Goal: Task Accomplishment & Management: Complete application form

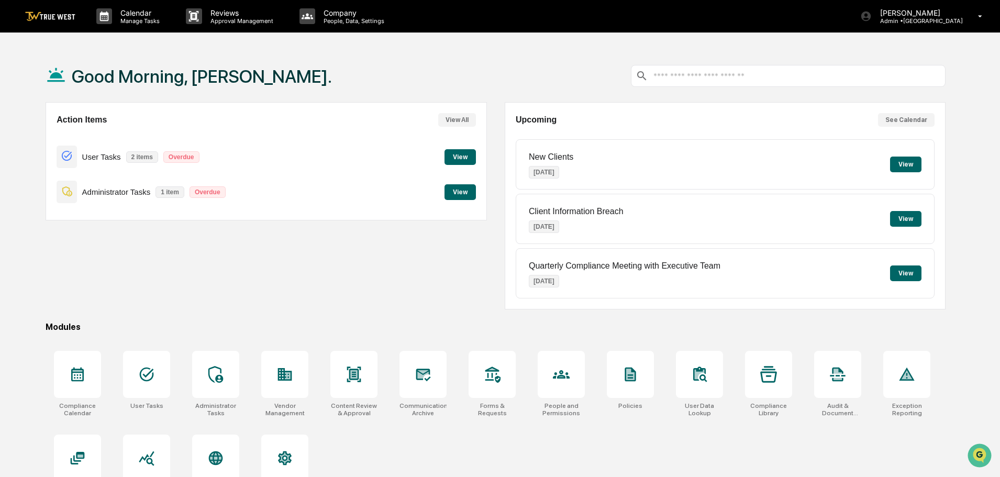
click at [460, 192] on button "View" at bounding box center [459, 192] width 31 height 16
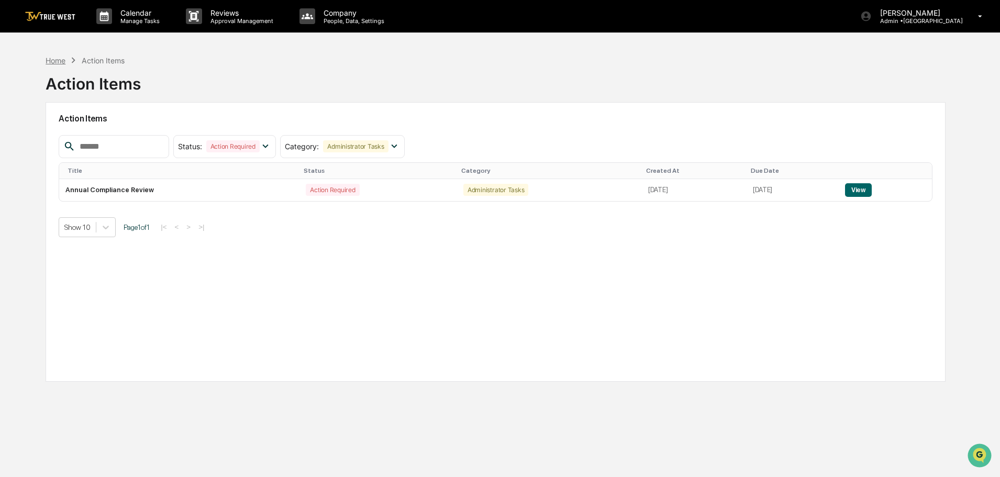
click at [50, 60] on div "Home" at bounding box center [56, 60] width 20 height 9
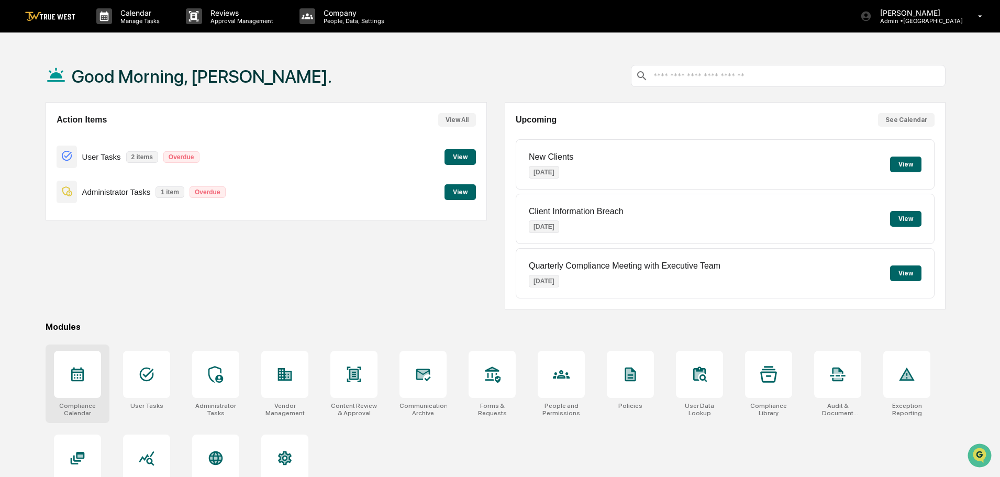
click at [70, 375] on icon at bounding box center [77, 374] width 17 height 17
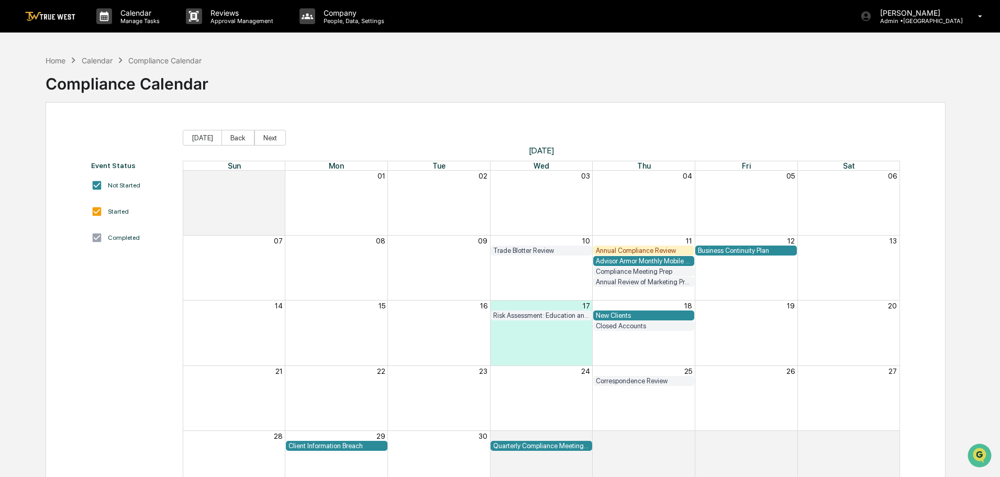
click at [736, 251] on div "Business Continuity Plan" at bounding box center [746, 250] width 96 height 8
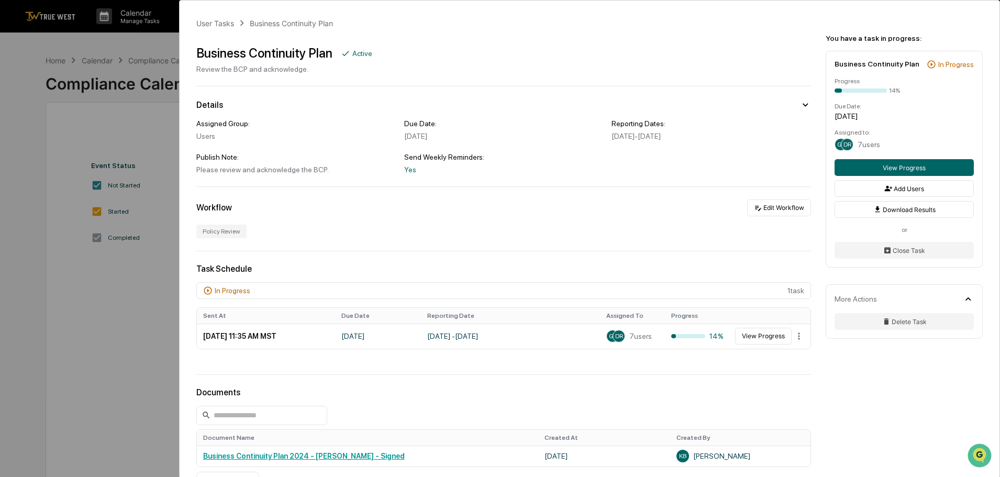
click at [33, 51] on div "User Tasks Business Continuity Plan Business Continuity Plan Active Review the …" at bounding box center [500, 238] width 1000 height 477
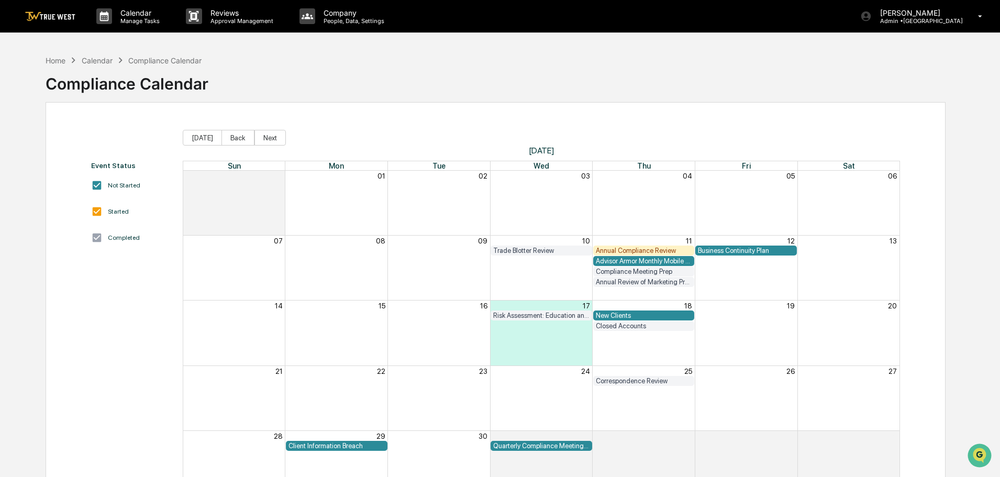
click at [323, 446] on div "Client Information Breach" at bounding box center [336, 446] width 96 height 8
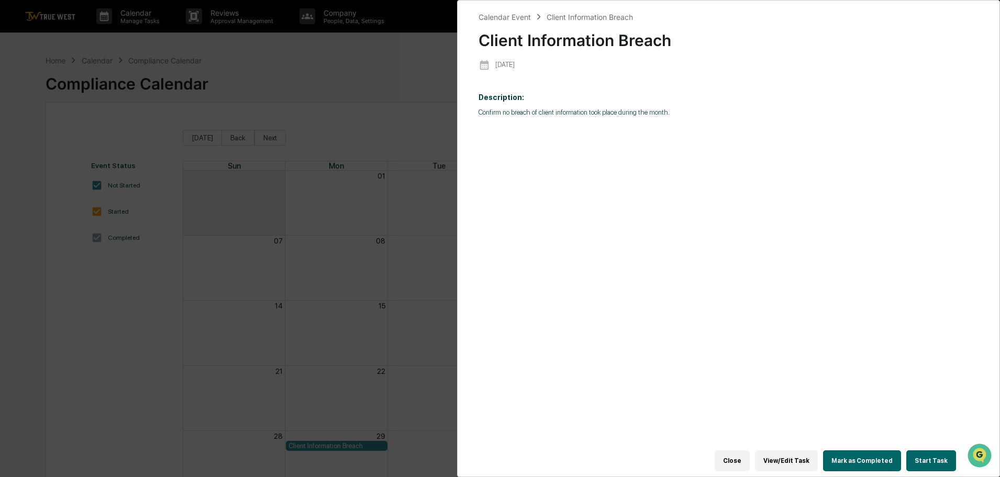
click at [927, 451] on button "Start Task" at bounding box center [931, 460] width 50 height 21
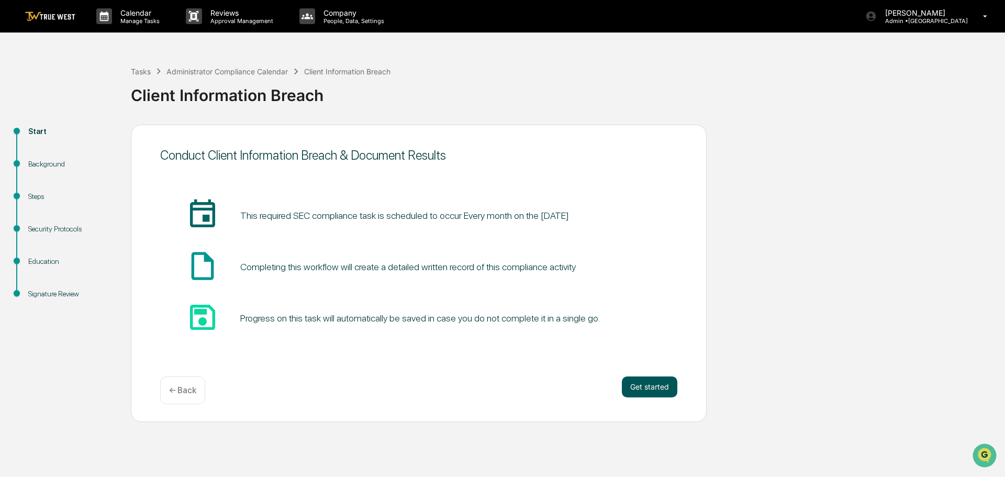
click at [647, 378] on button "Get started" at bounding box center [649, 386] width 55 height 21
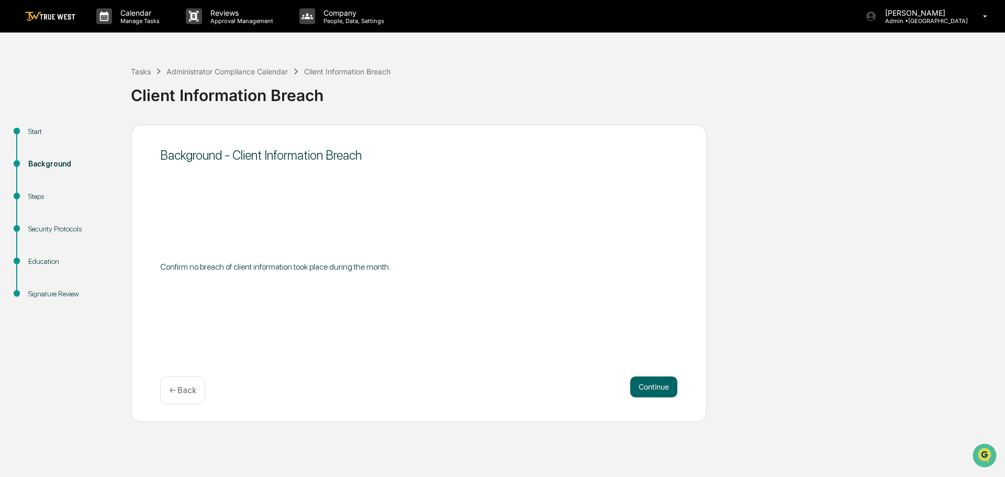
click at [647, 384] on button "Continue" at bounding box center [653, 386] width 47 height 21
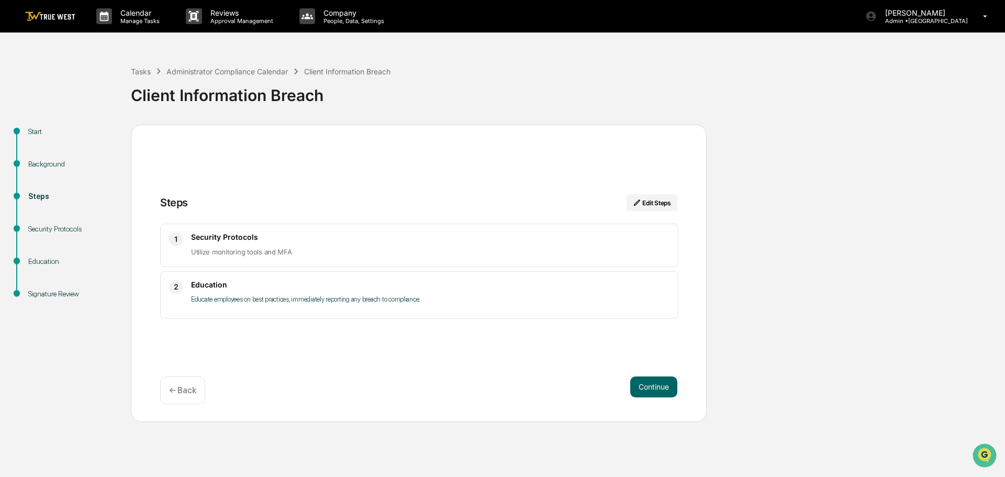
click at [647, 384] on button "Continue" at bounding box center [653, 386] width 47 height 21
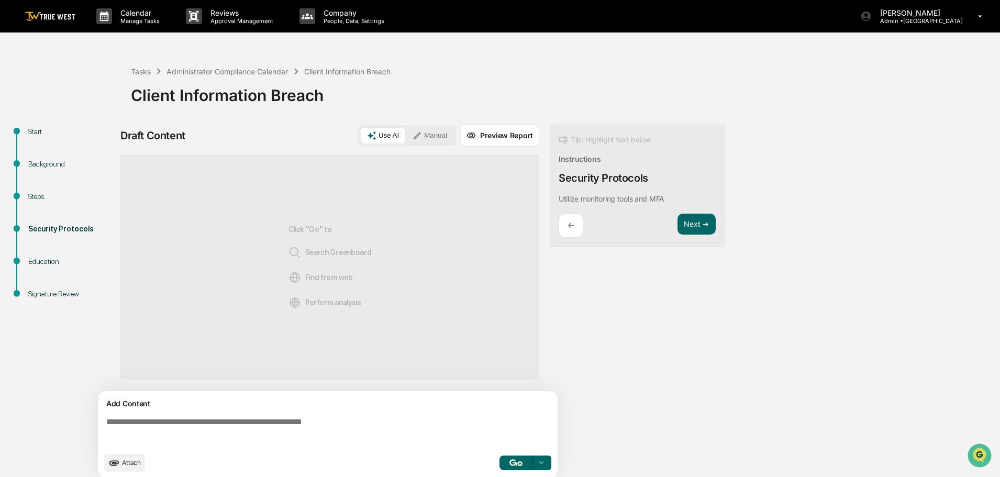
click at [428, 132] on button "Manual" at bounding box center [429, 136] width 47 height 16
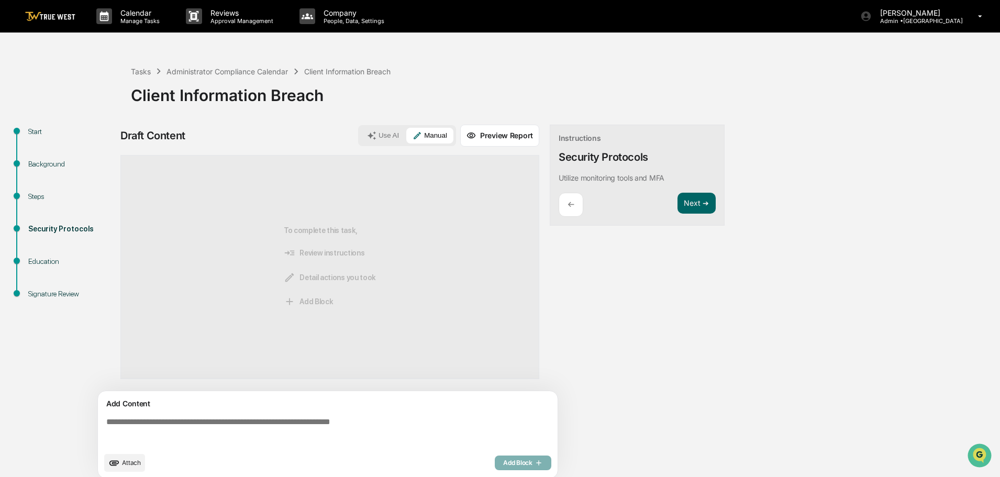
click at [103, 423] on textarea at bounding box center [329, 432] width 455 height 38
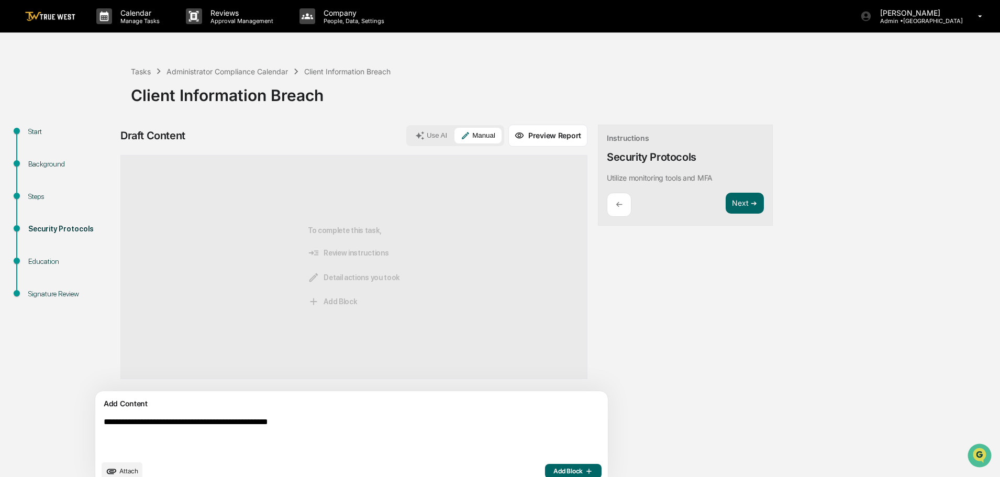
drag, startPoint x: 332, startPoint y: 425, endPoint x: 99, endPoint y: 423, distance: 233.4
click at [99, 423] on div "**********" at bounding box center [351, 438] width 512 height 95
type textarea "**********"
click at [553, 467] on span "Add Block" at bounding box center [573, 471] width 40 height 8
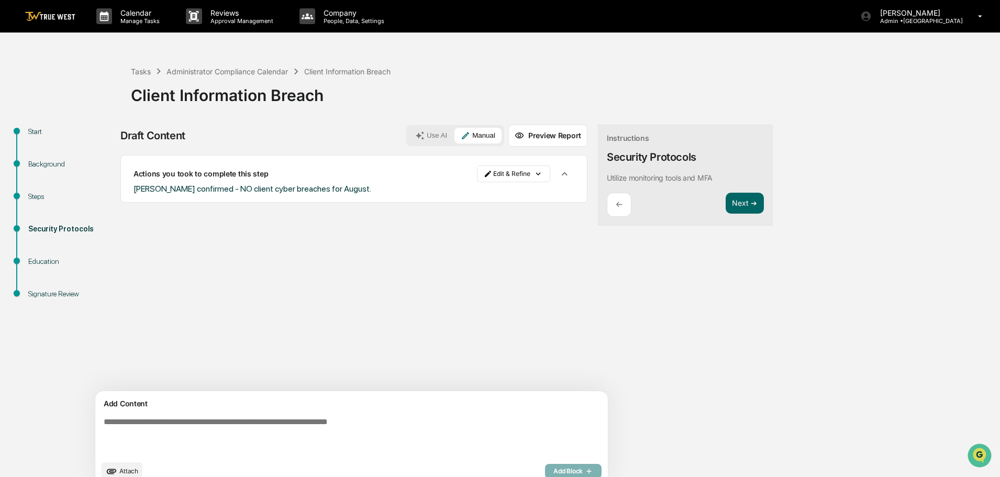
paste textarea "**********"
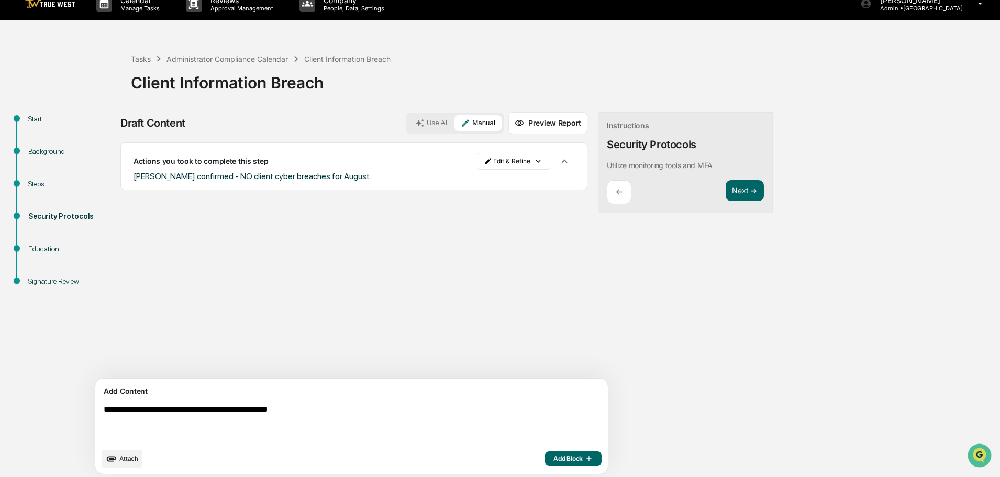
scroll to position [16, 0]
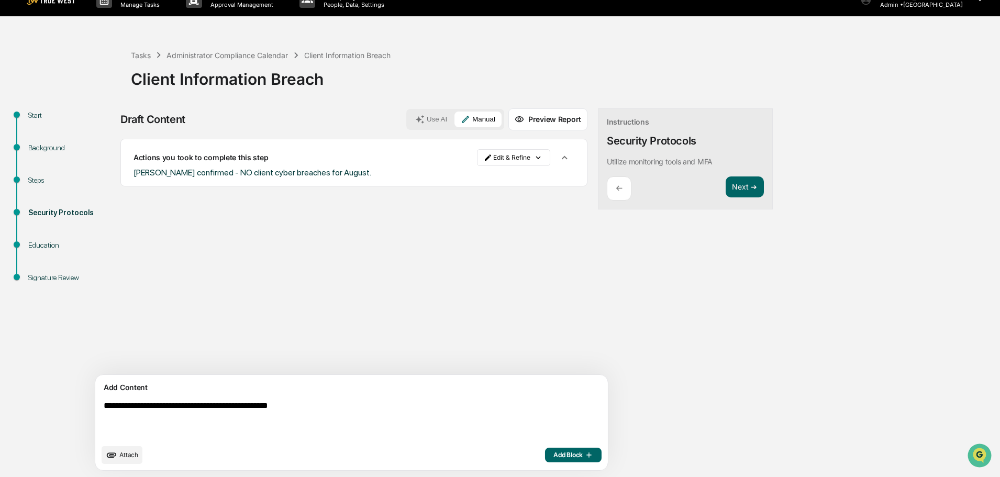
type textarea "**********"
click at [545, 450] on button "Add Block" at bounding box center [573, 454] width 57 height 15
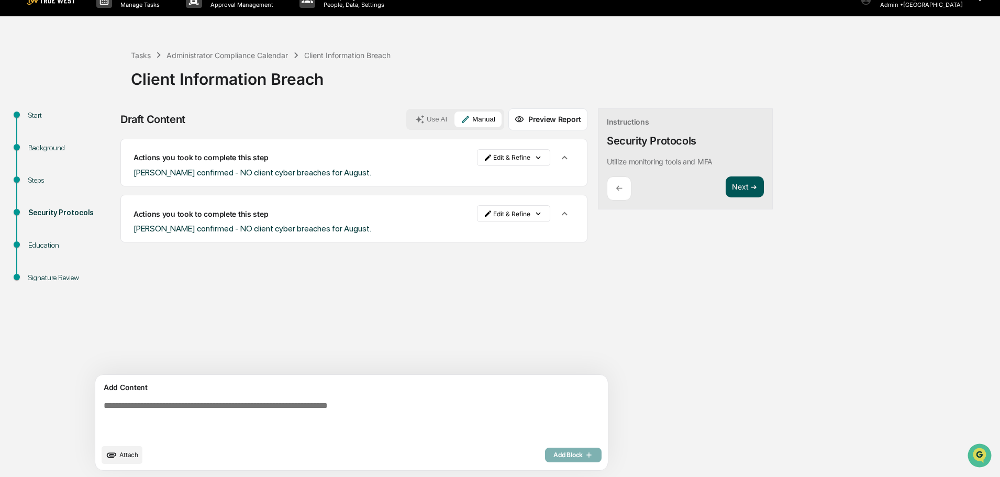
click at [725, 189] on button "Next ➔" at bounding box center [744, 186] width 38 height 21
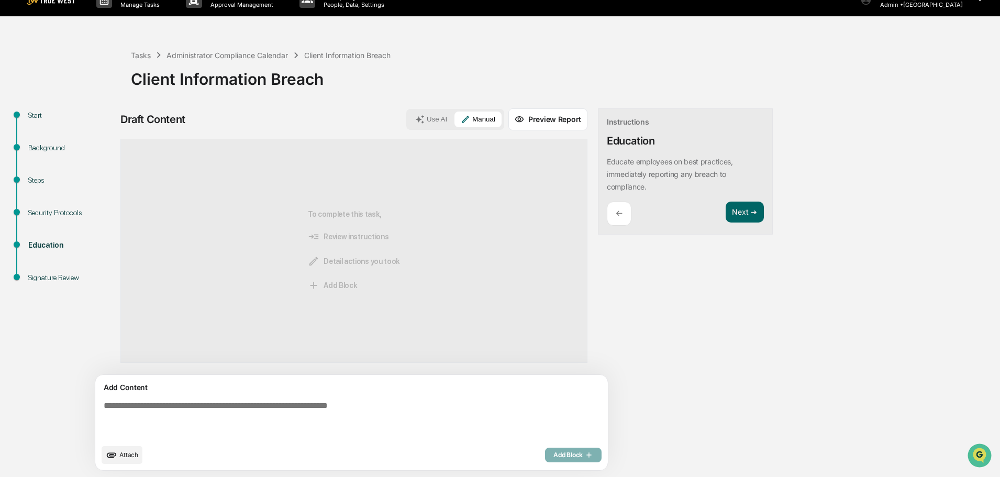
paste textarea "**********"
type textarea "**********"
click at [553, 451] on span "Add Block" at bounding box center [573, 455] width 40 height 8
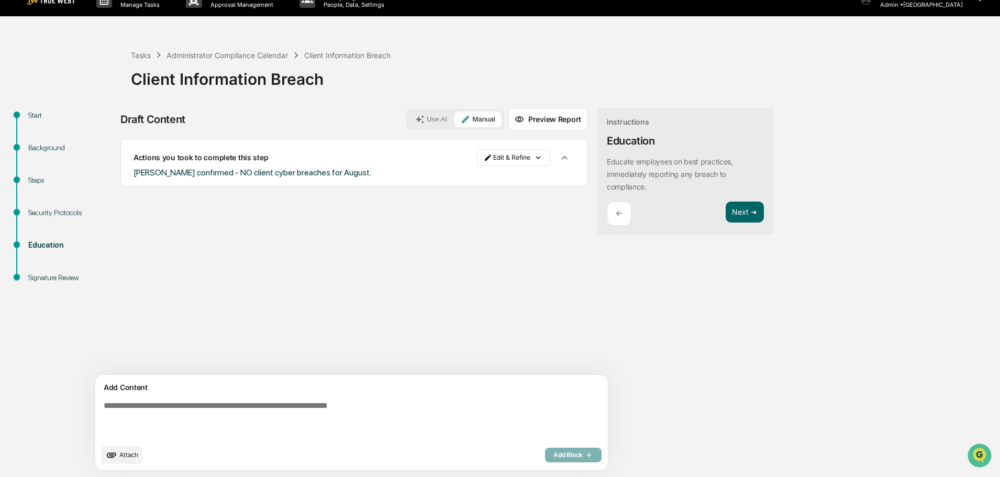
click at [615, 215] on p "←" at bounding box center [618, 213] width 7 height 10
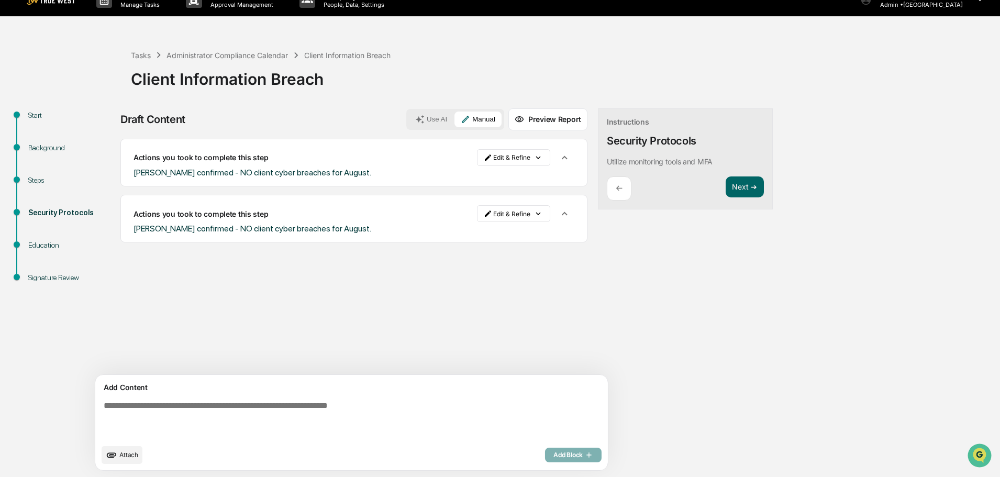
click at [615, 188] on p "←" at bounding box center [618, 188] width 7 height 10
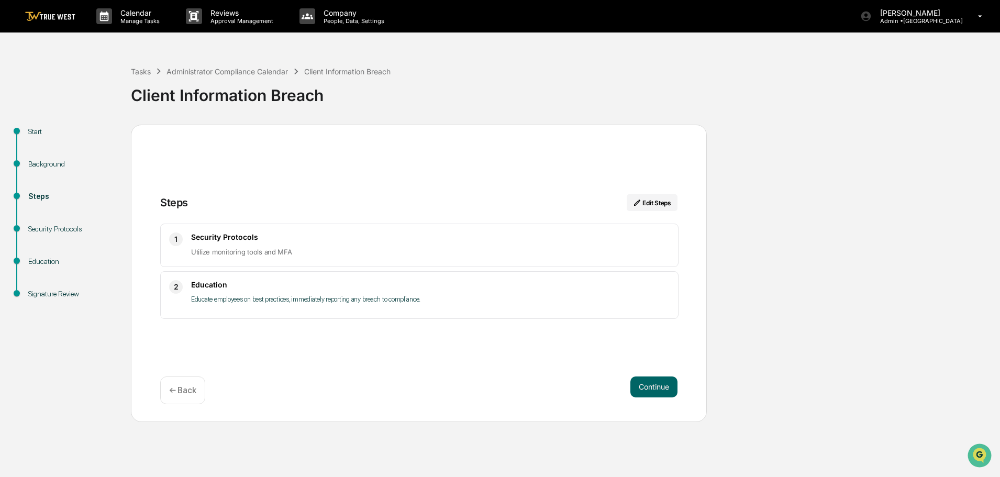
scroll to position [0, 0]
click at [648, 388] on button "Continue" at bounding box center [653, 386] width 47 height 21
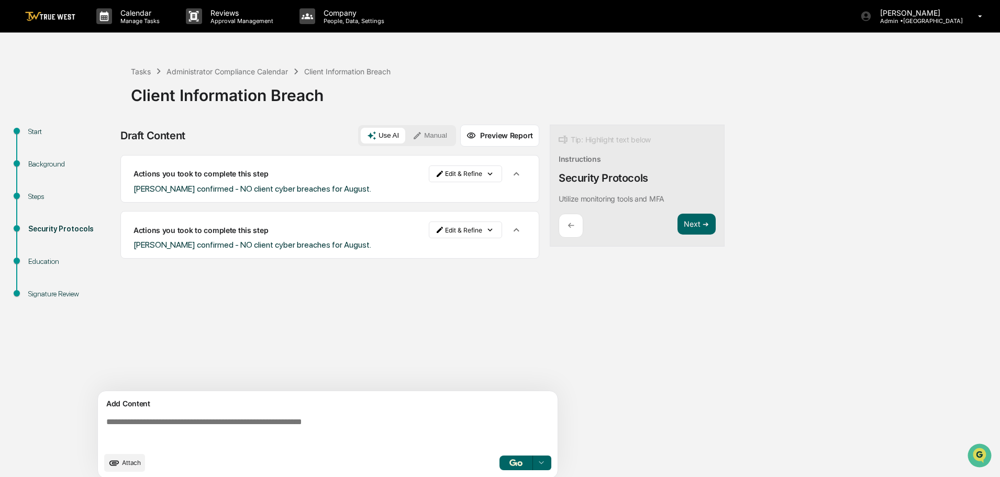
click at [434, 133] on button "Manual" at bounding box center [429, 136] width 47 height 16
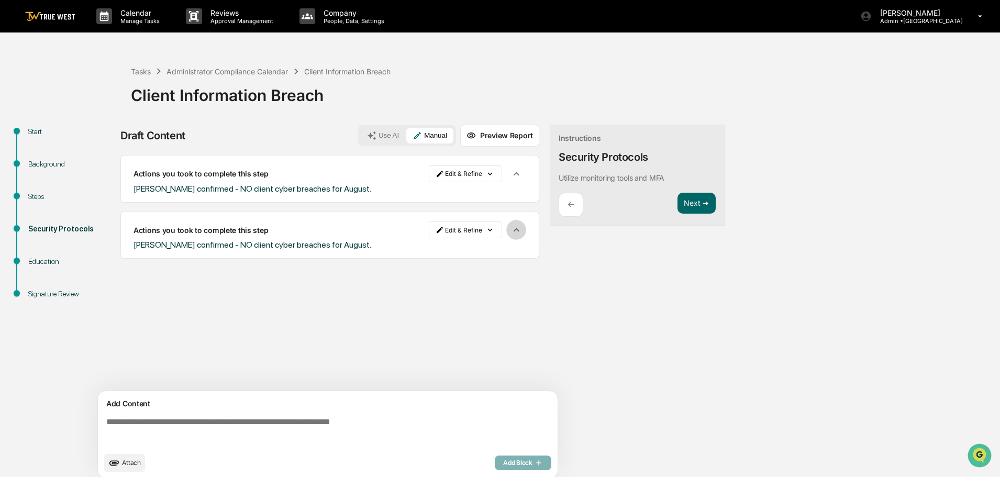
click at [512, 231] on icon "button" at bounding box center [516, 230] width 12 height 12
click at [693, 203] on button "Next ➔" at bounding box center [696, 203] width 38 height 21
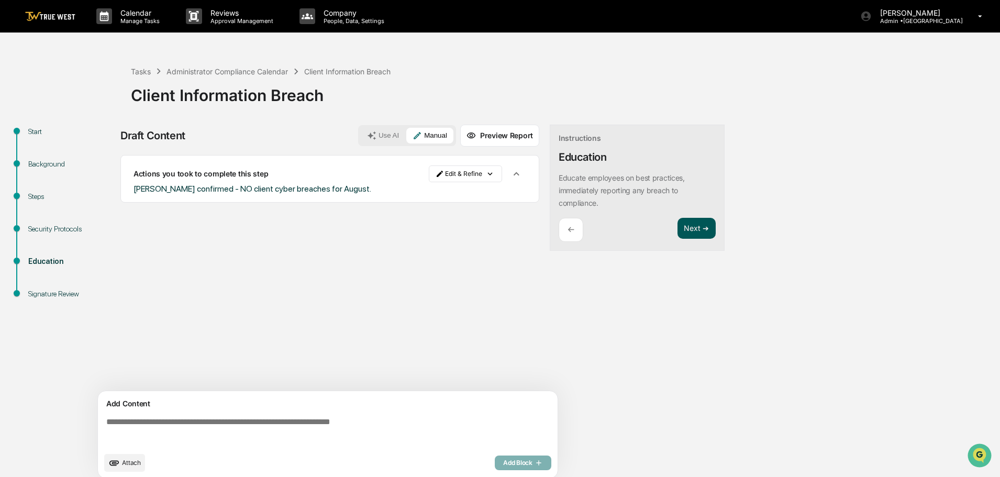
click at [698, 225] on button "Next ➔" at bounding box center [696, 228] width 38 height 21
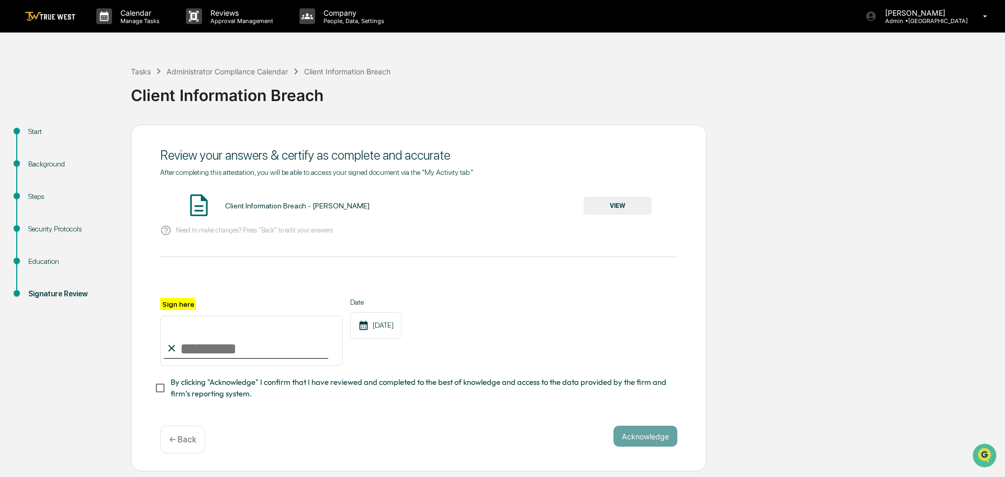
click at [613, 205] on button "VIEW" at bounding box center [618, 206] width 68 height 18
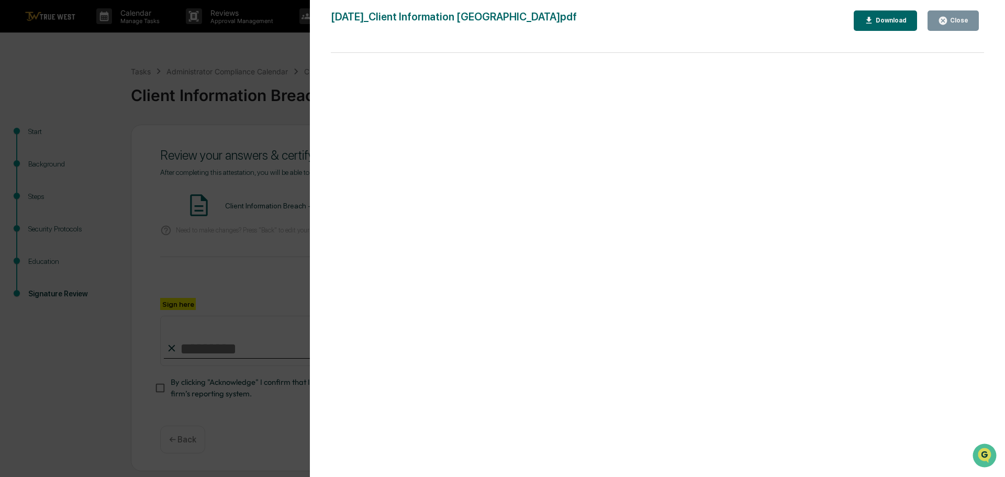
click at [282, 59] on div "Version History [DATE] 04:03 PM [PERSON_NAME] [DATE]_Client Information [GEOGRA…" at bounding box center [502, 238] width 1005 height 477
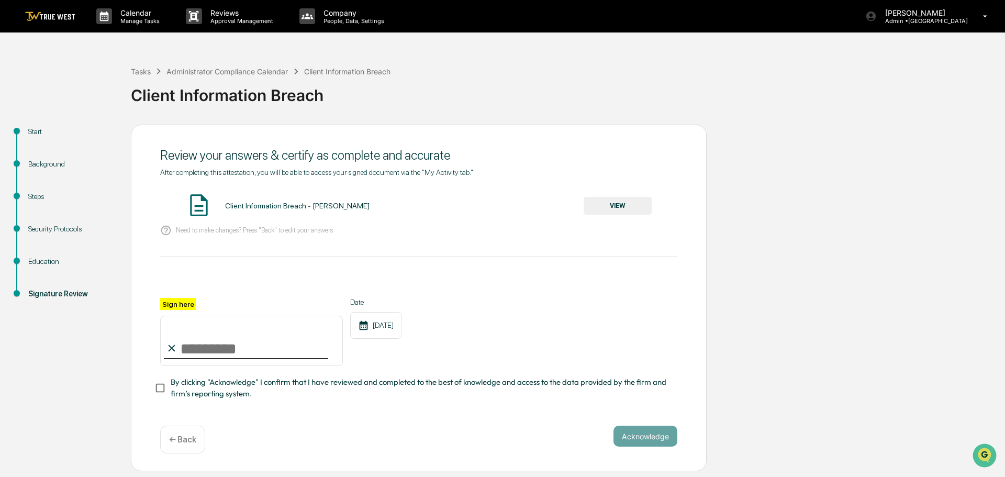
click at [224, 344] on input "Sign here" at bounding box center [251, 341] width 183 height 50
type input "**********"
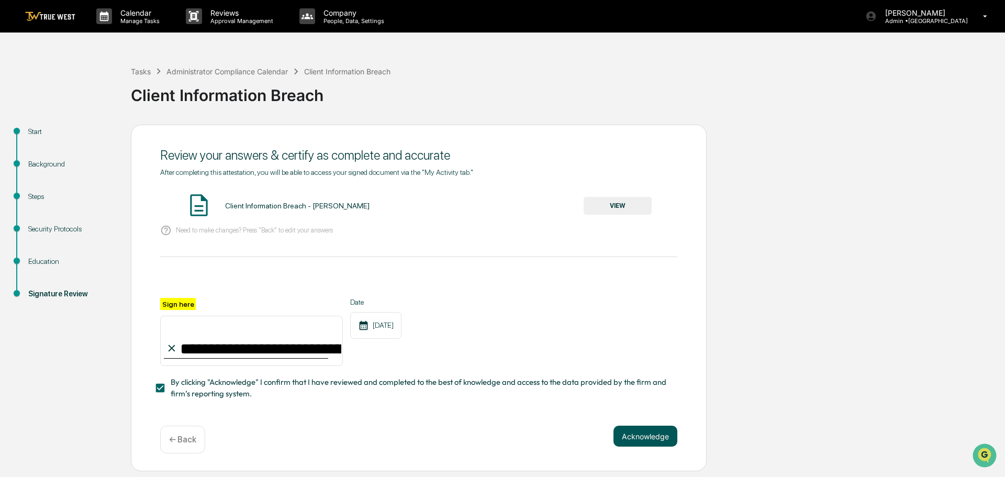
click at [656, 440] on button "Acknowledge" at bounding box center [645, 435] width 64 height 21
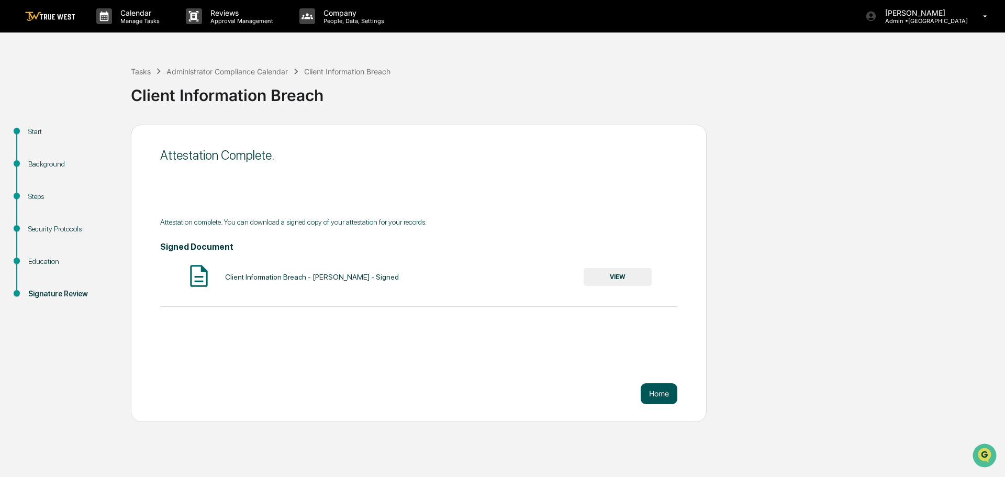
click at [651, 392] on button "Home" at bounding box center [659, 393] width 37 height 21
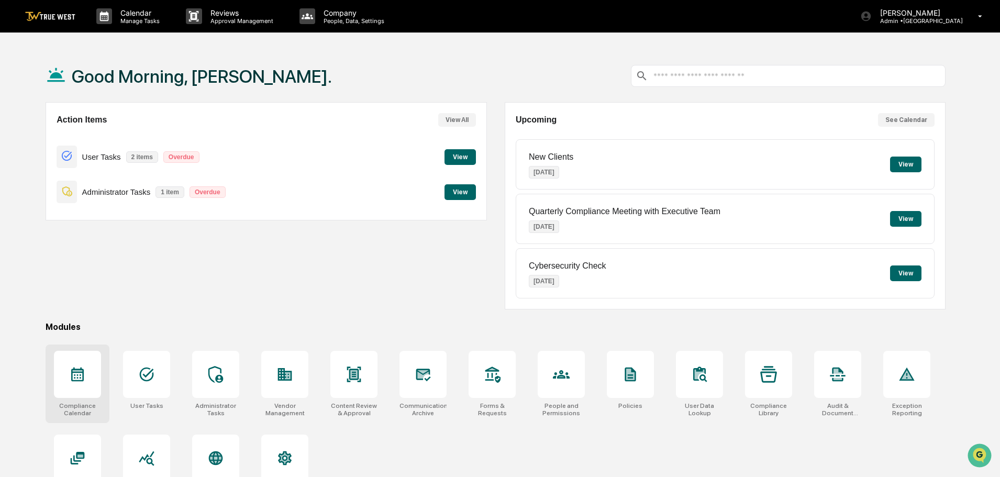
click at [76, 371] on icon at bounding box center [78, 371] width 10 height 2
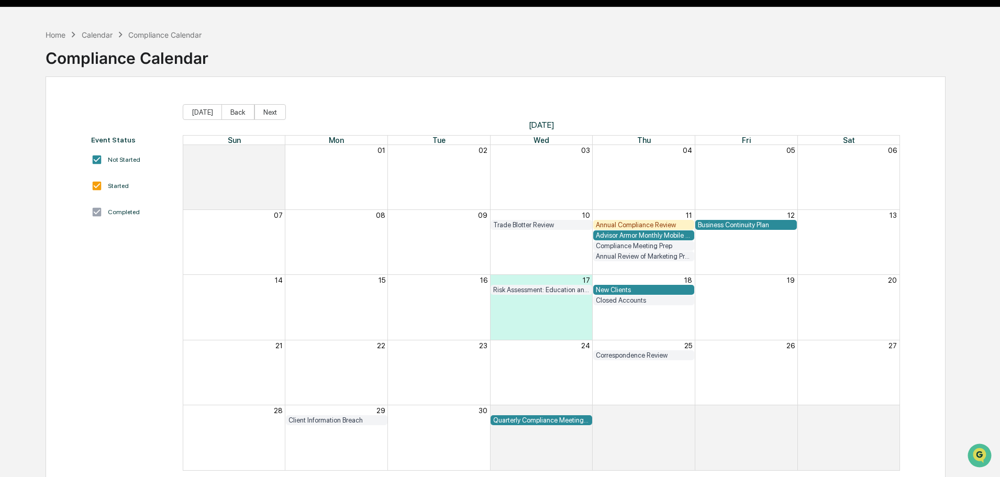
scroll to position [50, 0]
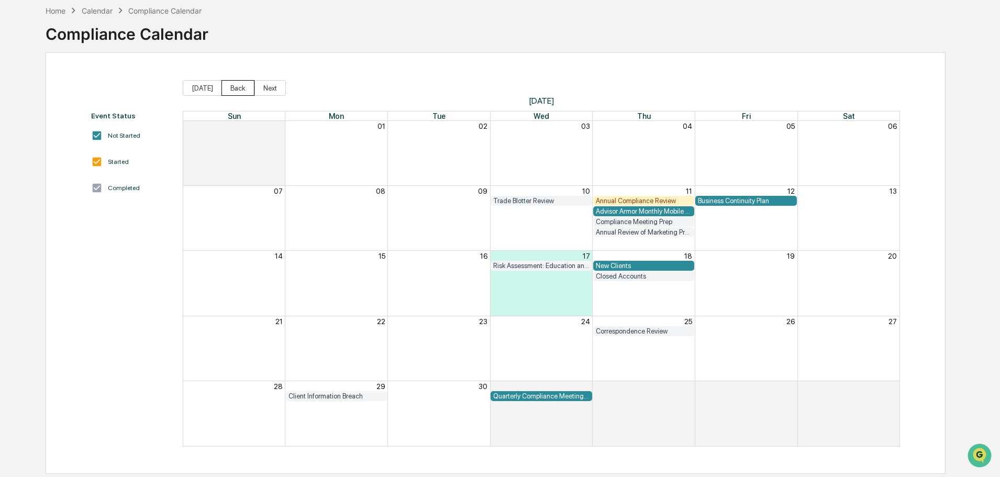
click at [228, 86] on button "Back" at bounding box center [237, 88] width 33 height 16
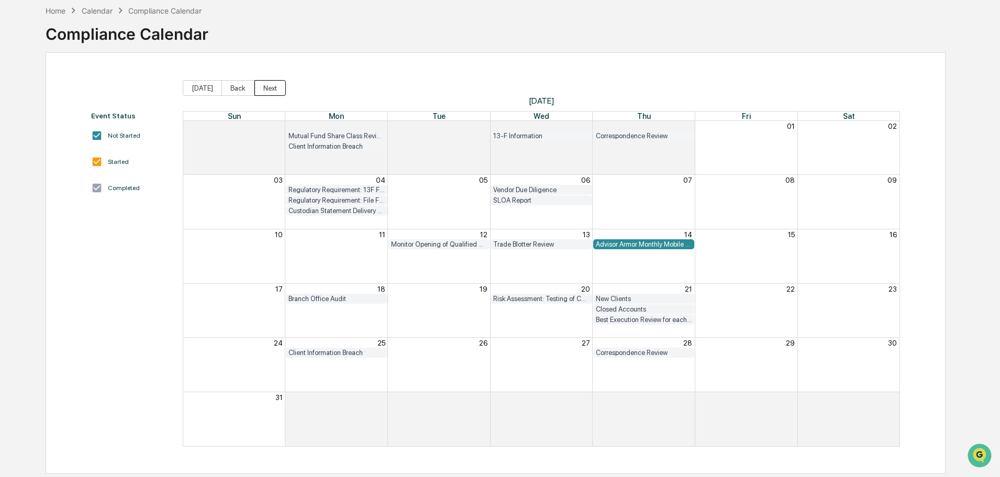
click at [265, 88] on button "Next" at bounding box center [269, 88] width 31 height 16
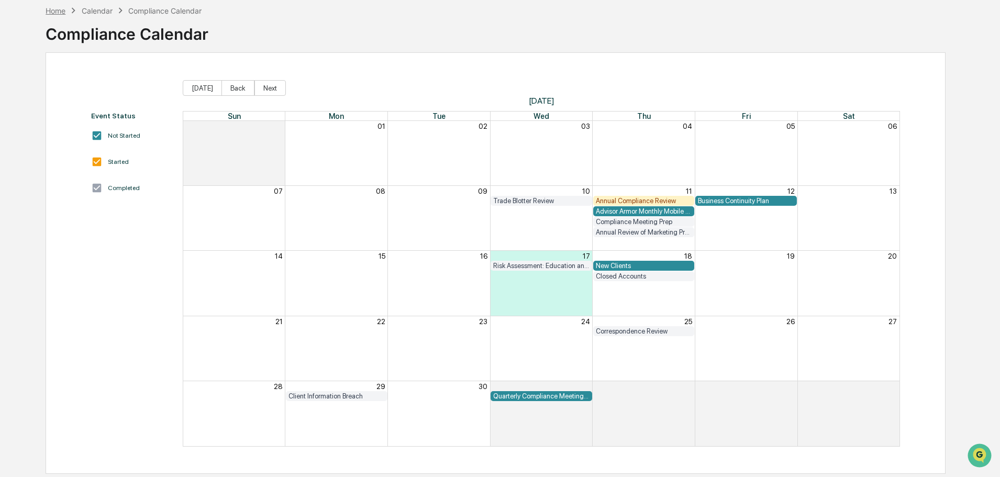
click at [50, 9] on div "Home" at bounding box center [56, 10] width 20 height 9
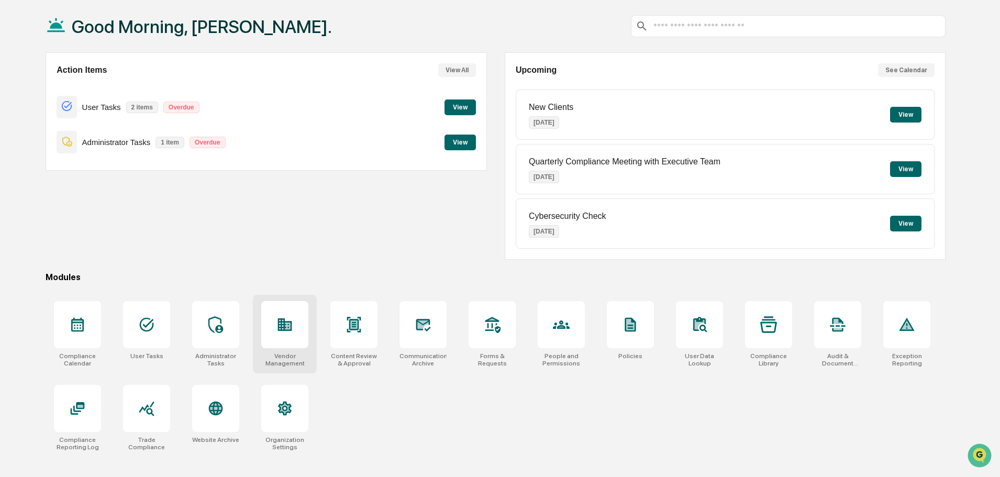
click at [290, 332] on icon at bounding box center [284, 324] width 17 height 17
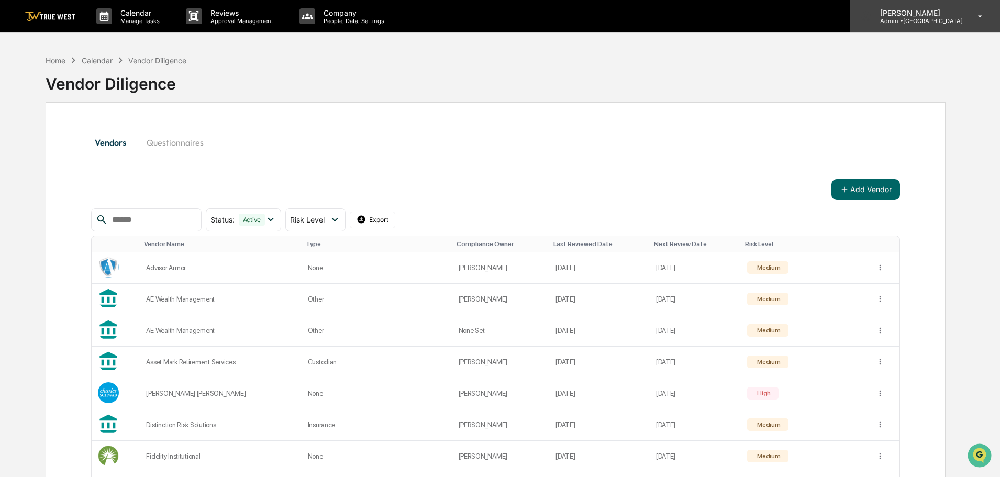
click at [926, 18] on p "Admin • Park Square" at bounding box center [916, 20] width 91 height 7
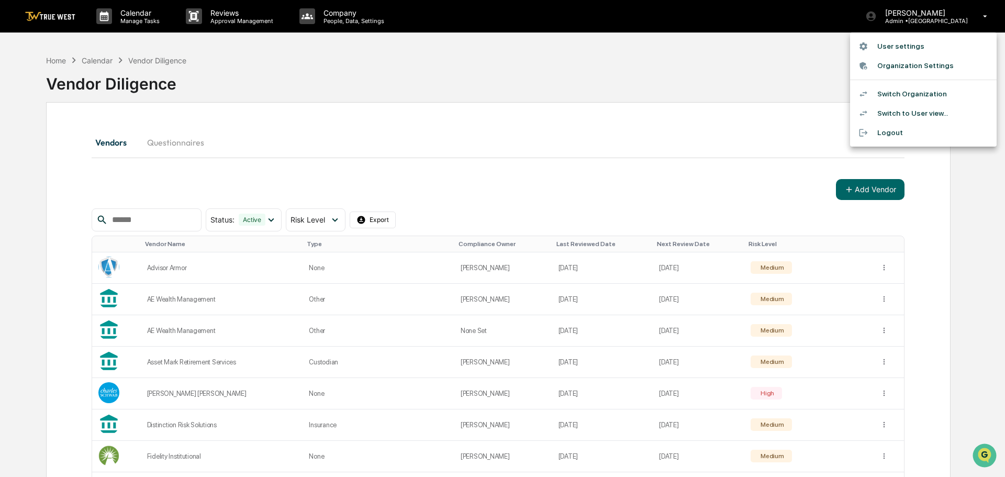
click at [903, 93] on li "Switch Organization" at bounding box center [923, 93] width 147 height 19
